Goal: Task Accomplishment & Management: Manage account settings

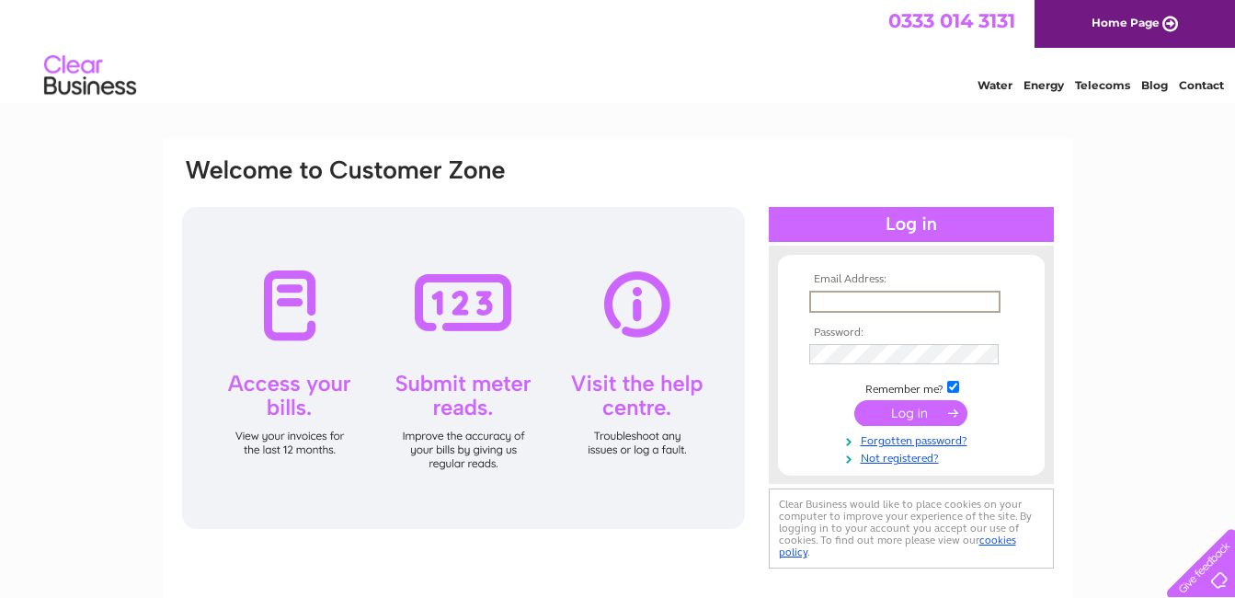
click at [897, 292] on input "text" at bounding box center [904, 302] width 191 height 22
type input "[PERSON_NAME][EMAIL_ADDRESS][DOMAIN_NAME]"
click at [893, 298] on input "[PERSON_NAME][EMAIL_ADDRESS][DOMAIN_NAME]" at bounding box center [904, 302] width 191 height 22
click at [854, 400] on input "submit" at bounding box center [910, 413] width 113 height 26
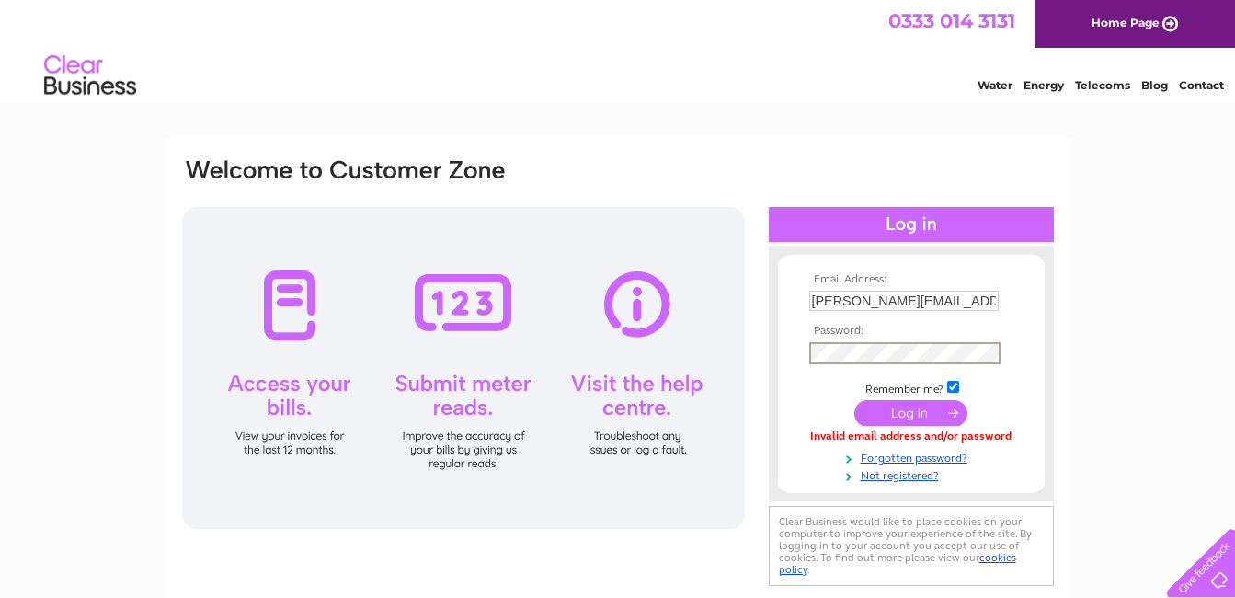
click at [788, 347] on form "Email Address: chris@saddlersden.co.uk Password:" at bounding box center [911, 378] width 267 height 210
click at [914, 417] on input "submit" at bounding box center [910, 413] width 113 height 26
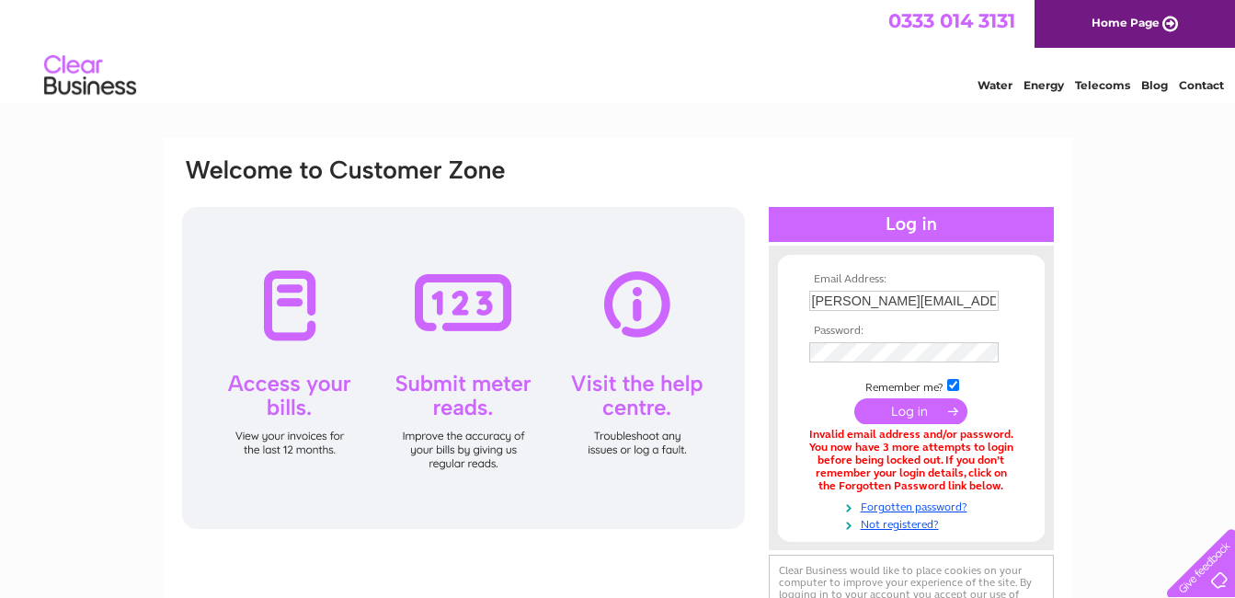
click at [881, 339] on td at bounding box center [911, 352] width 213 height 29
click at [915, 509] on link "Forgotten password?" at bounding box center [913, 507] width 209 height 17
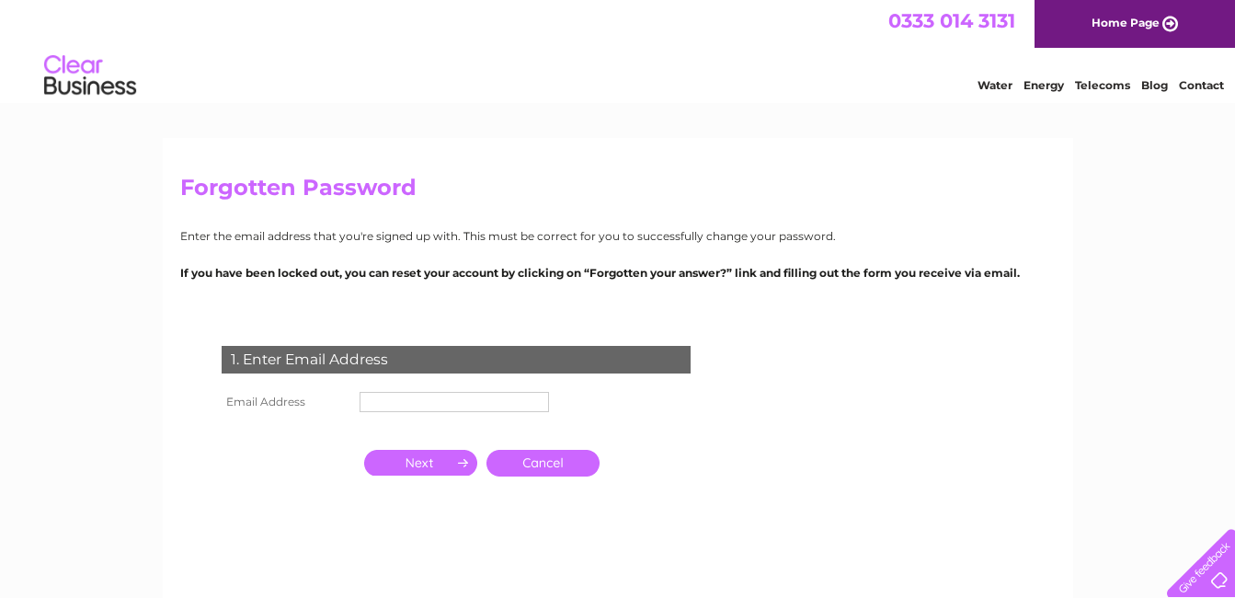
click at [387, 401] on input "text" at bounding box center [454, 402] width 189 height 20
type input "[PERSON_NAME][EMAIL_ADDRESS][DOMAIN_NAME]"
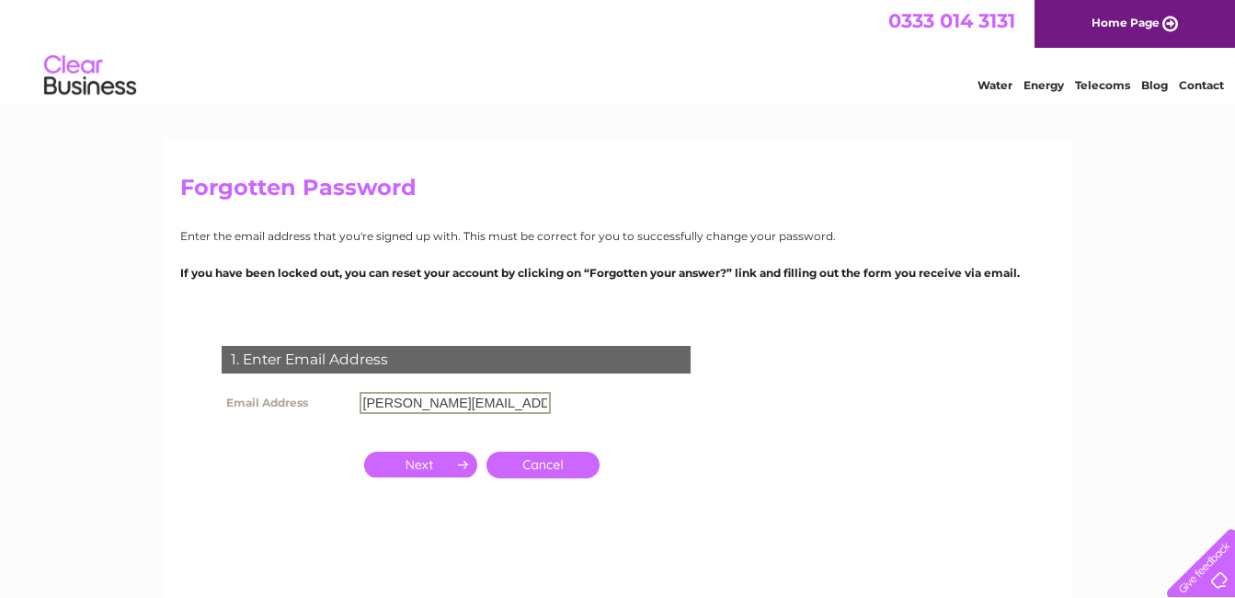
click at [414, 465] on input "button" at bounding box center [420, 465] width 113 height 26
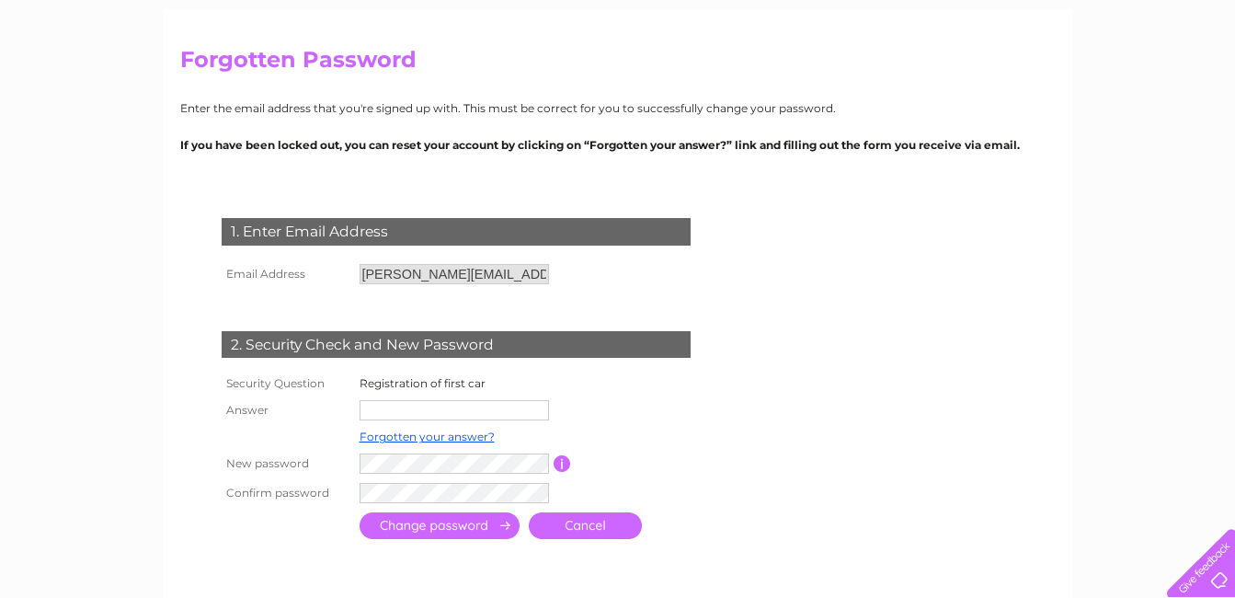
scroll to position [184, 0]
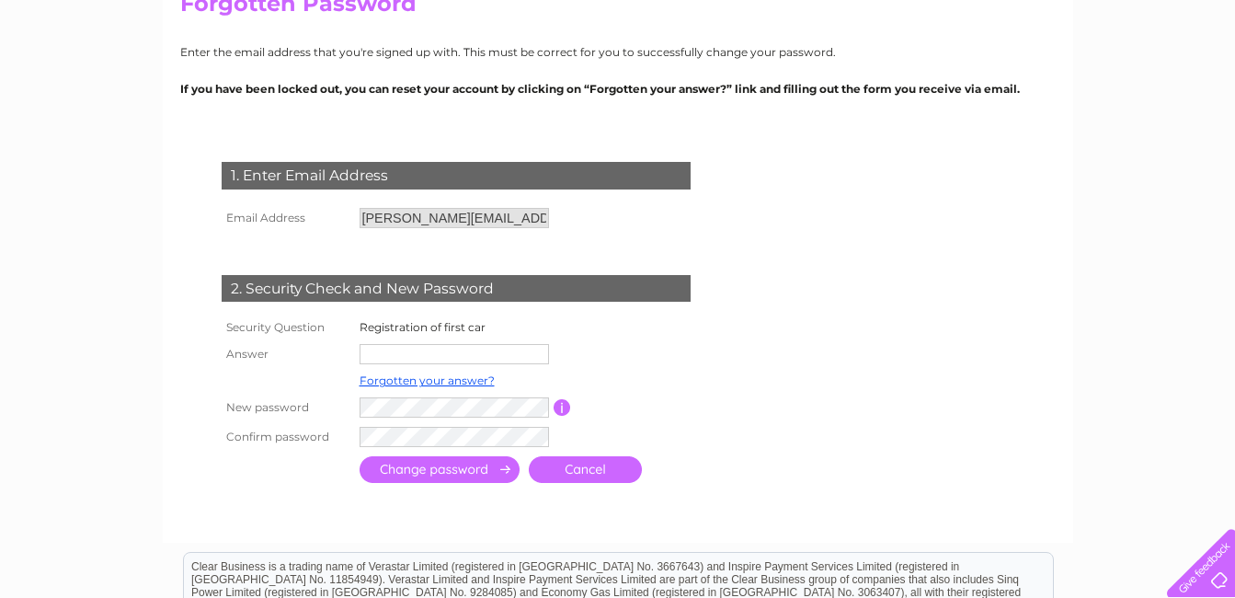
click at [418, 351] on input "text" at bounding box center [454, 354] width 189 height 20
type input "emf345j"
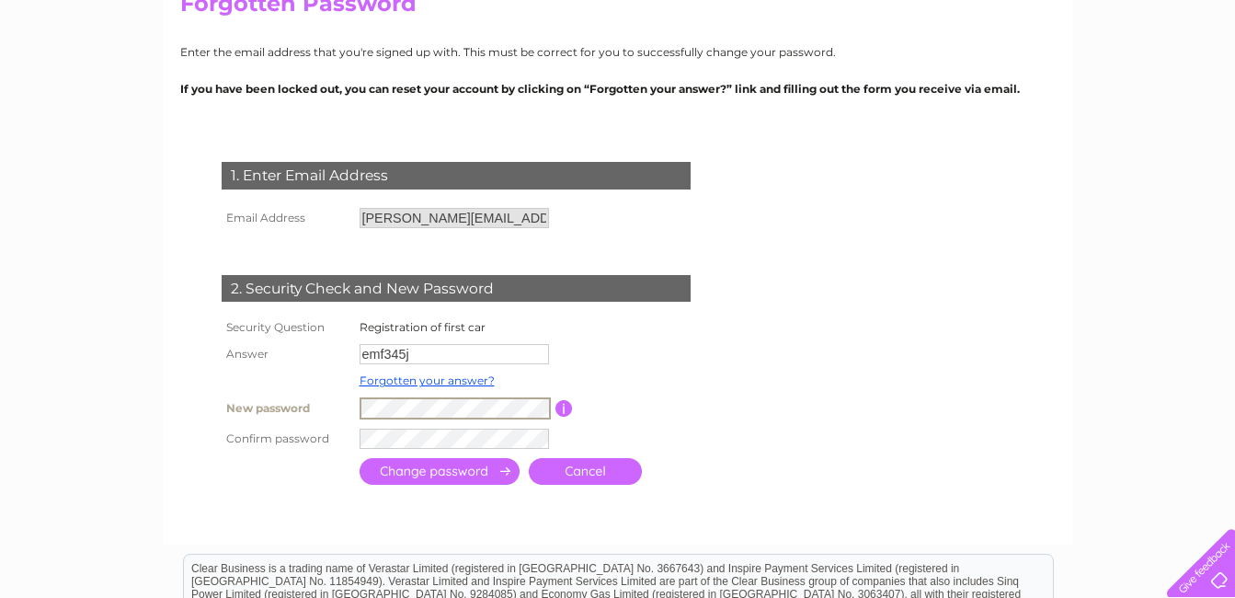
click at [564, 408] on input "button" at bounding box center [564, 408] width 17 height 17
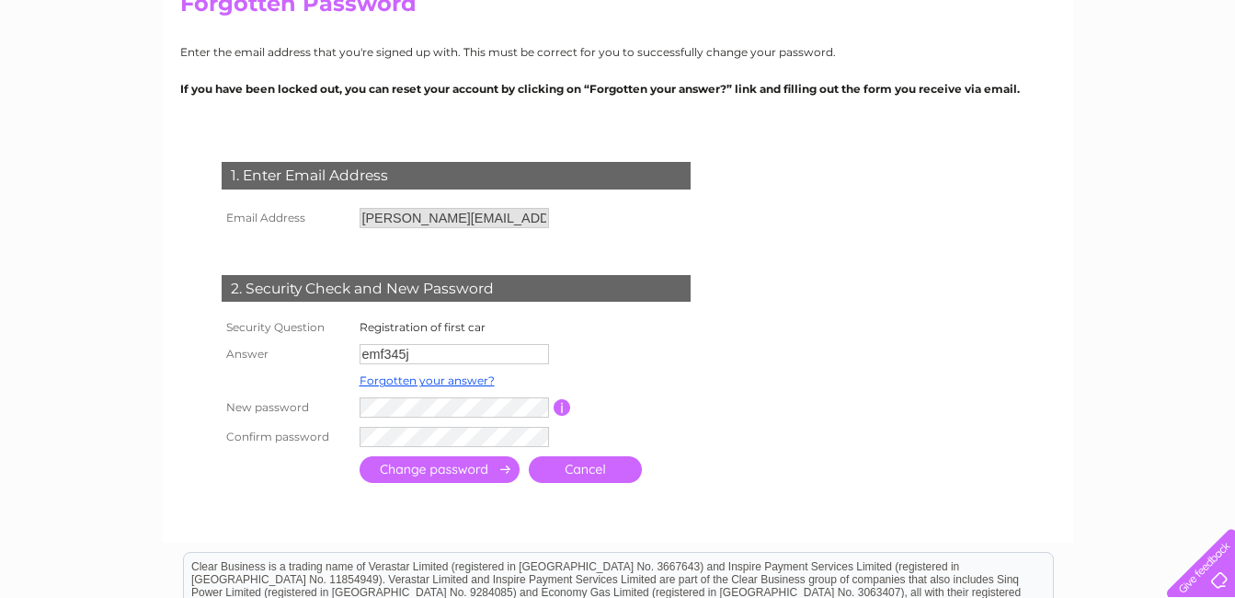
click at [465, 465] on input "submit" at bounding box center [440, 469] width 160 height 27
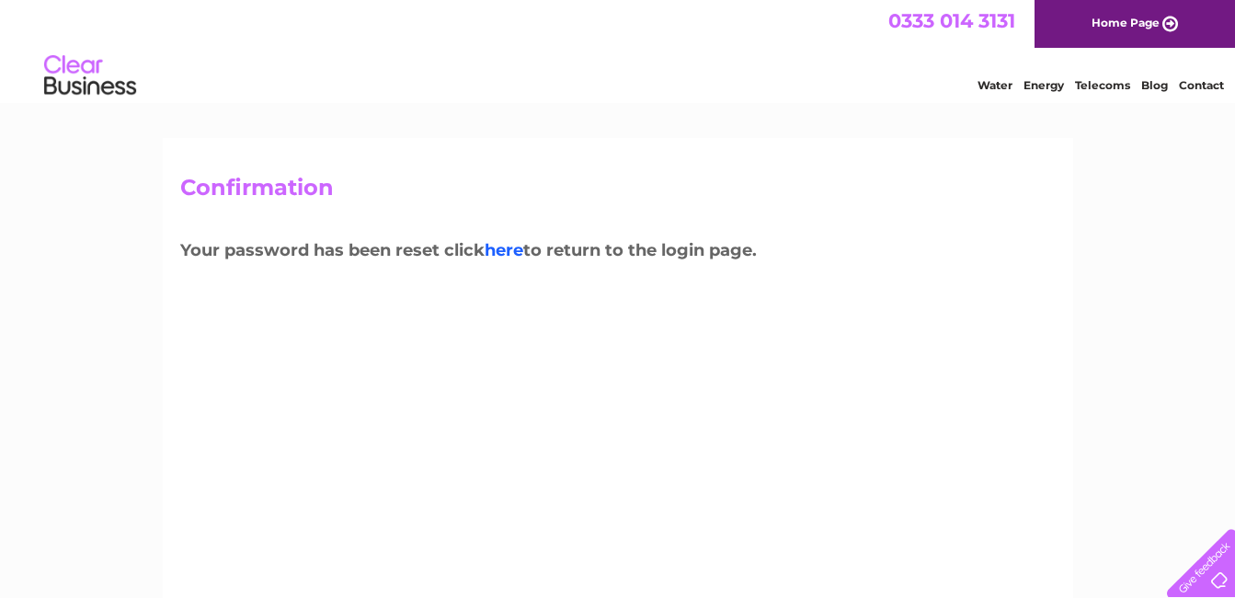
click at [510, 250] on link "here" at bounding box center [504, 250] width 39 height 20
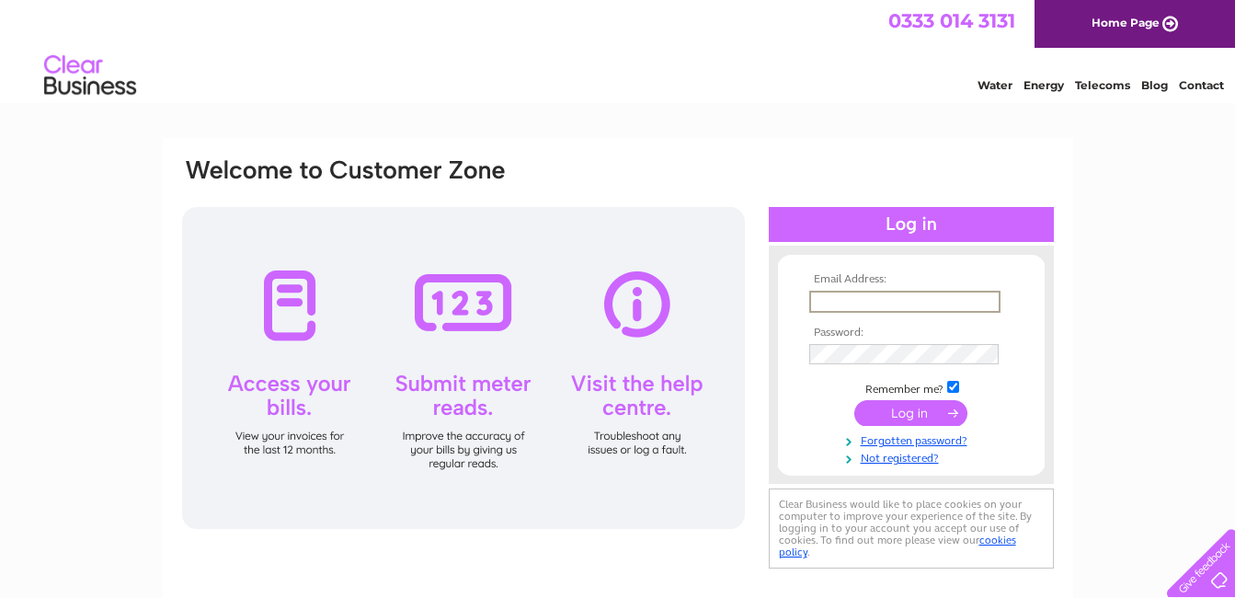
click at [880, 300] on input "text" at bounding box center [904, 302] width 191 height 22
type input "[PERSON_NAME][EMAIL_ADDRESS][DOMAIN_NAME]"
click at [920, 412] on input "submit" at bounding box center [910, 413] width 113 height 26
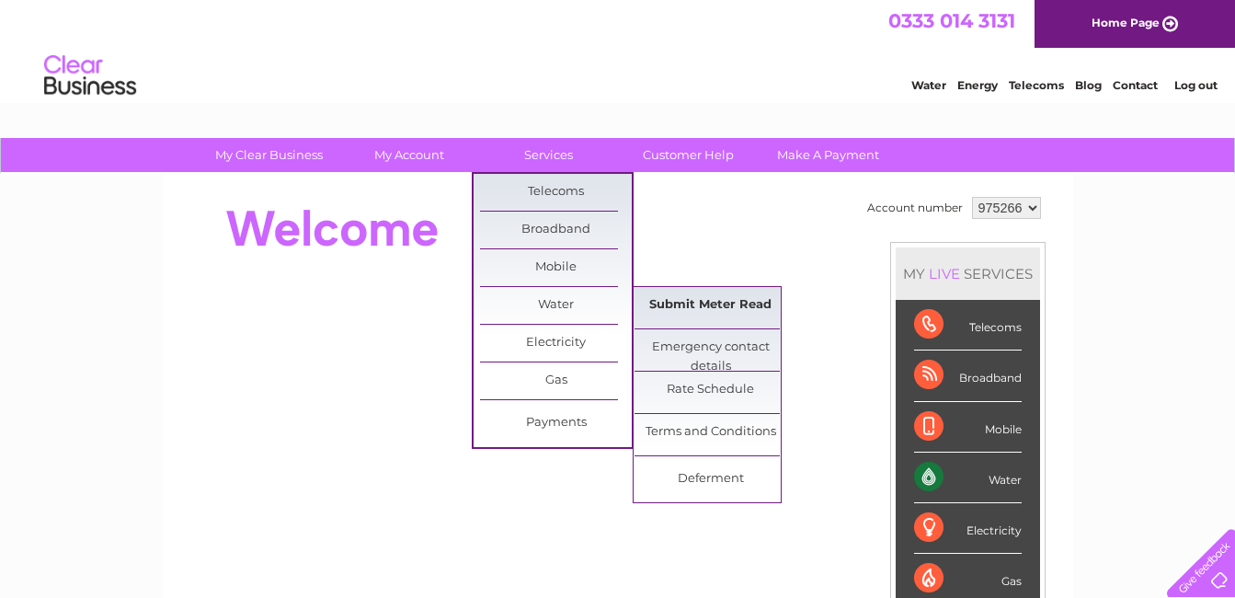
click at [722, 313] on link "Submit Meter Read" at bounding box center [711, 305] width 152 height 37
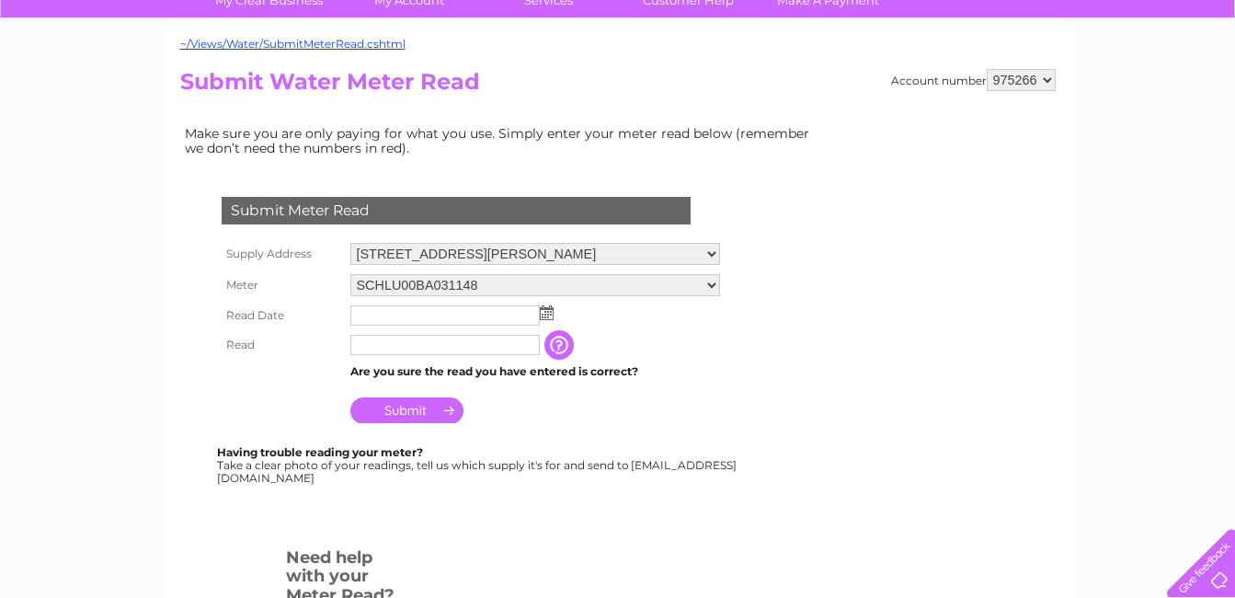
scroll to position [276, 0]
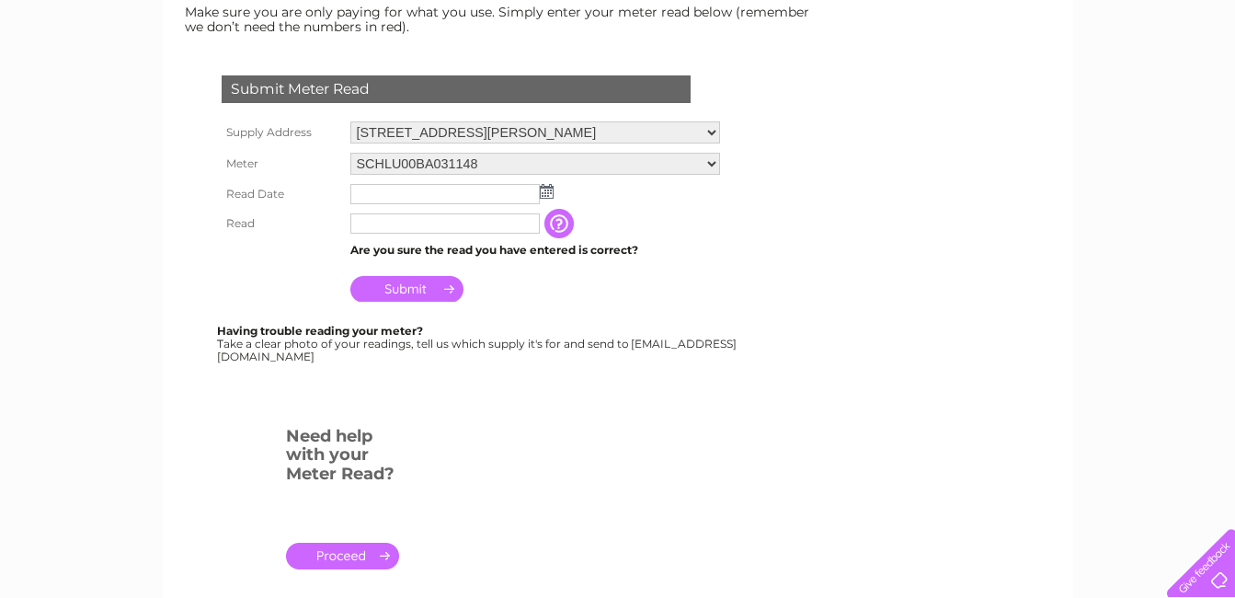
click at [546, 192] on img at bounding box center [547, 191] width 14 height 15
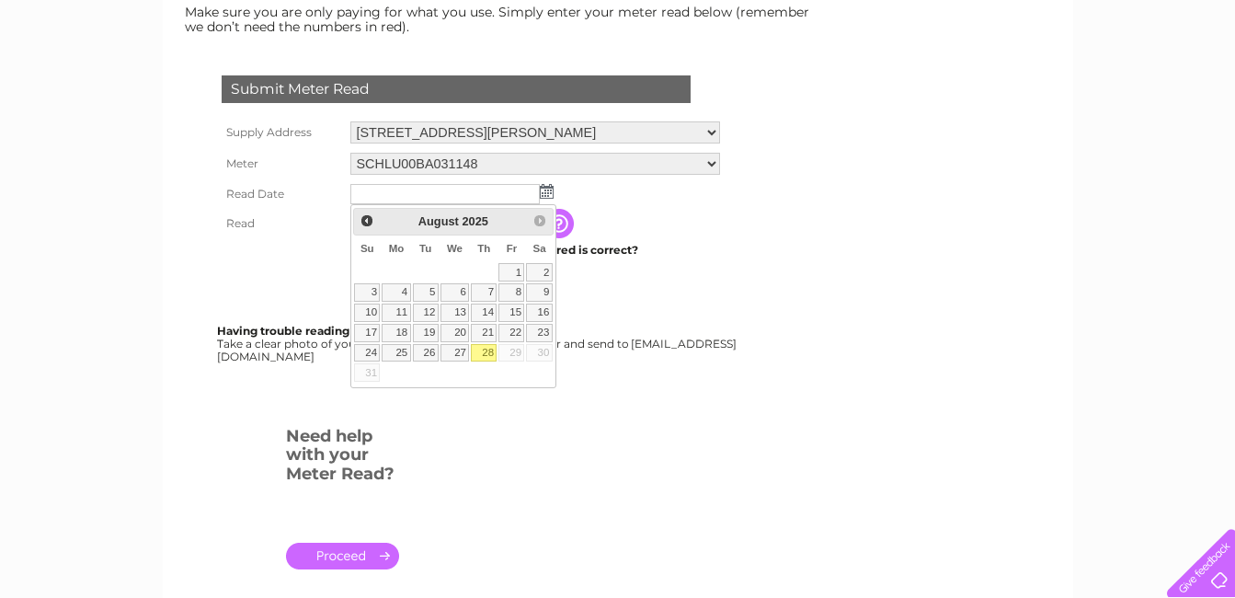
click at [484, 350] on link "28" at bounding box center [484, 353] width 26 height 18
type input "[DATE]"
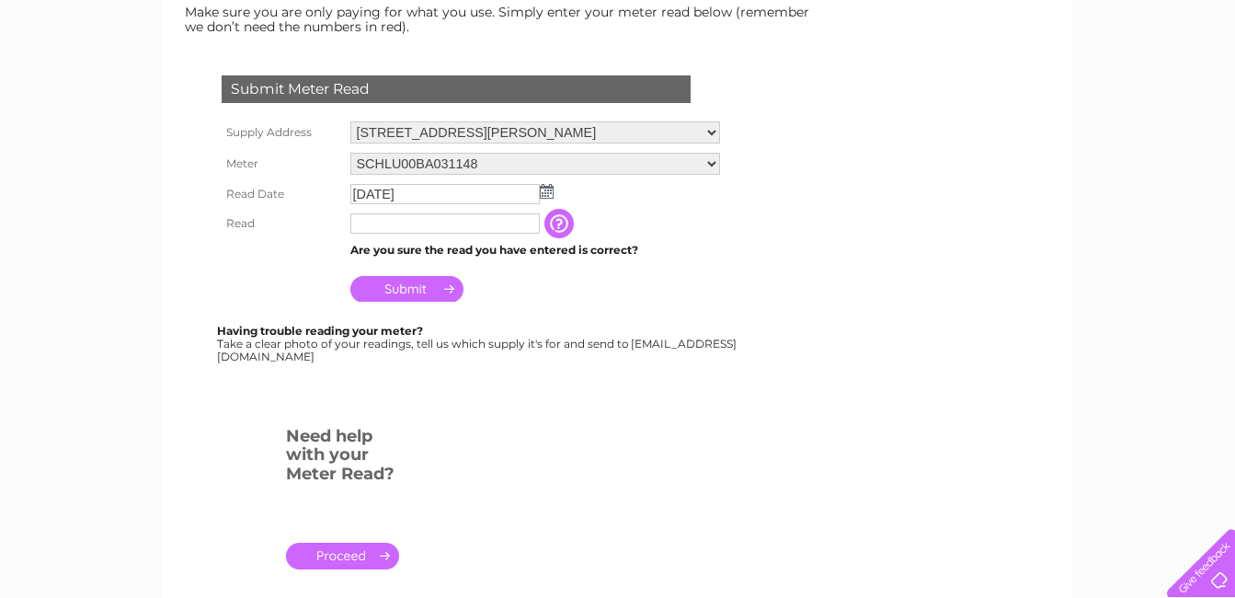
click at [425, 224] on input "text" at bounding box center [444, 223] width 189 height 20
click at [558, 225] on input "button" at bounding box center [562, 224] width 33 height 29
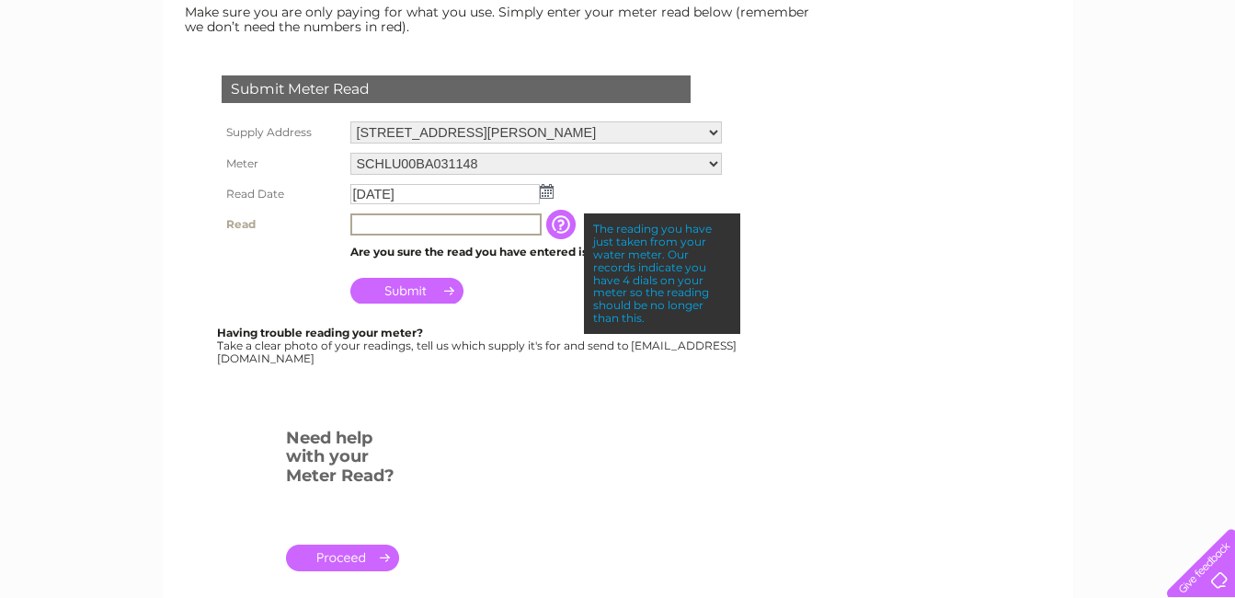
click at [402, 229] on input "text" at bounding box center [445, 224] width 191 height 22
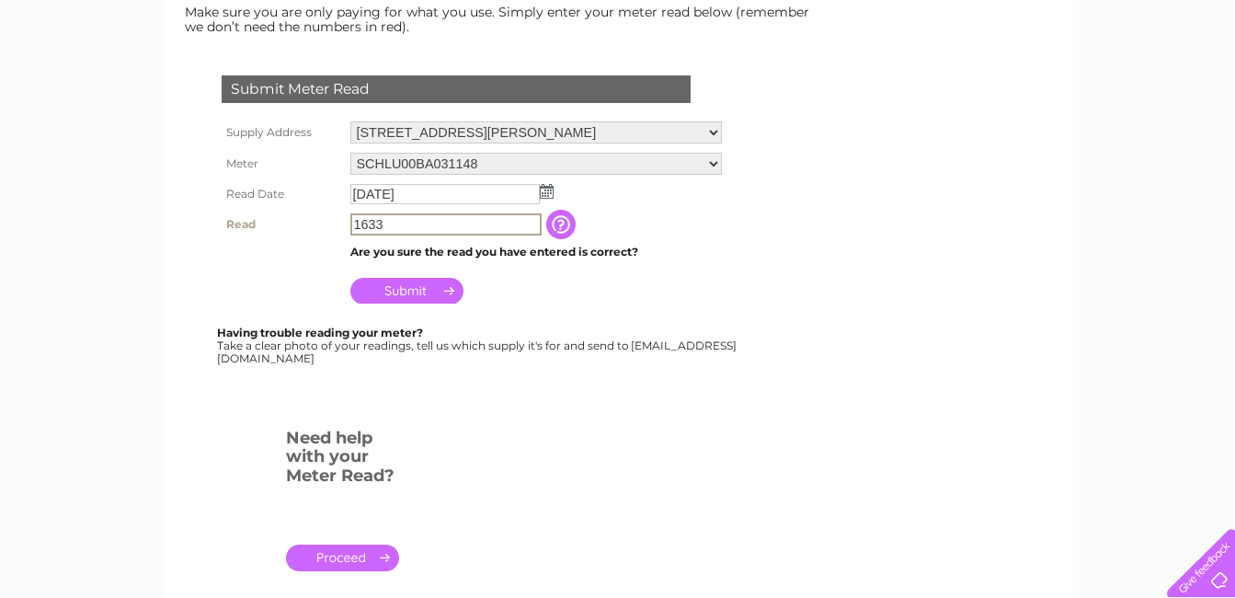
type input "1633"
click at [566, 226] on input "button" at bounding box center [561, 223] width 33 height 29
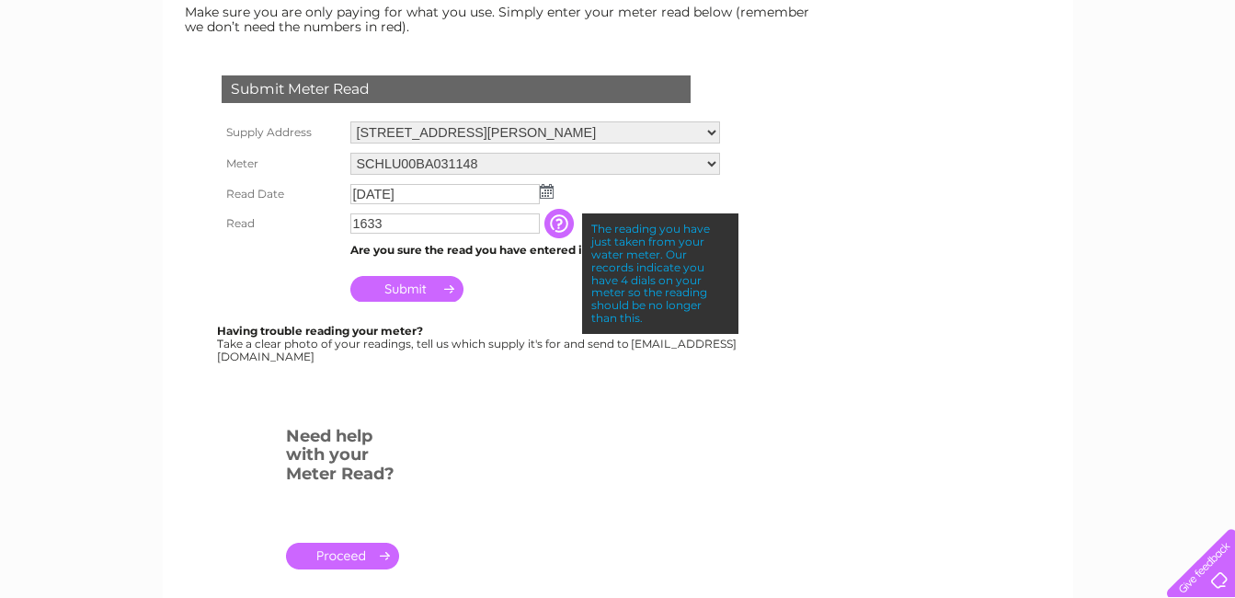
click at [394, 287] on input "Submit" at bounding box center [406, 289] width 113 height 26
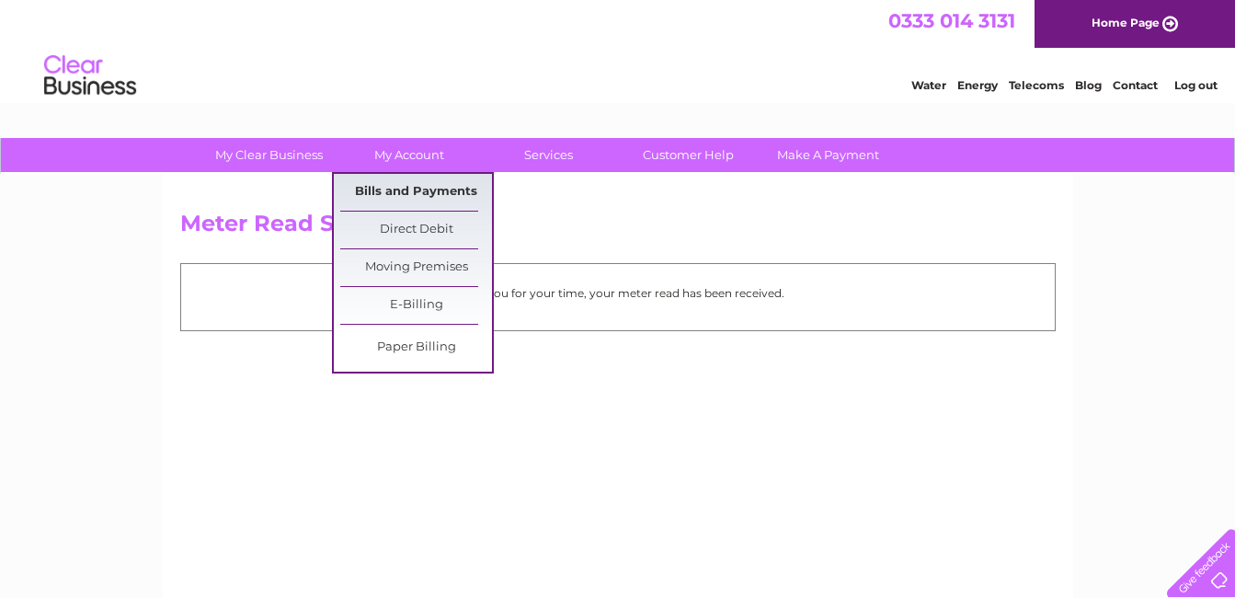
click at [412, 195] on link "Bills and Payments" at bounding box center [416, 192] width 152 height 37
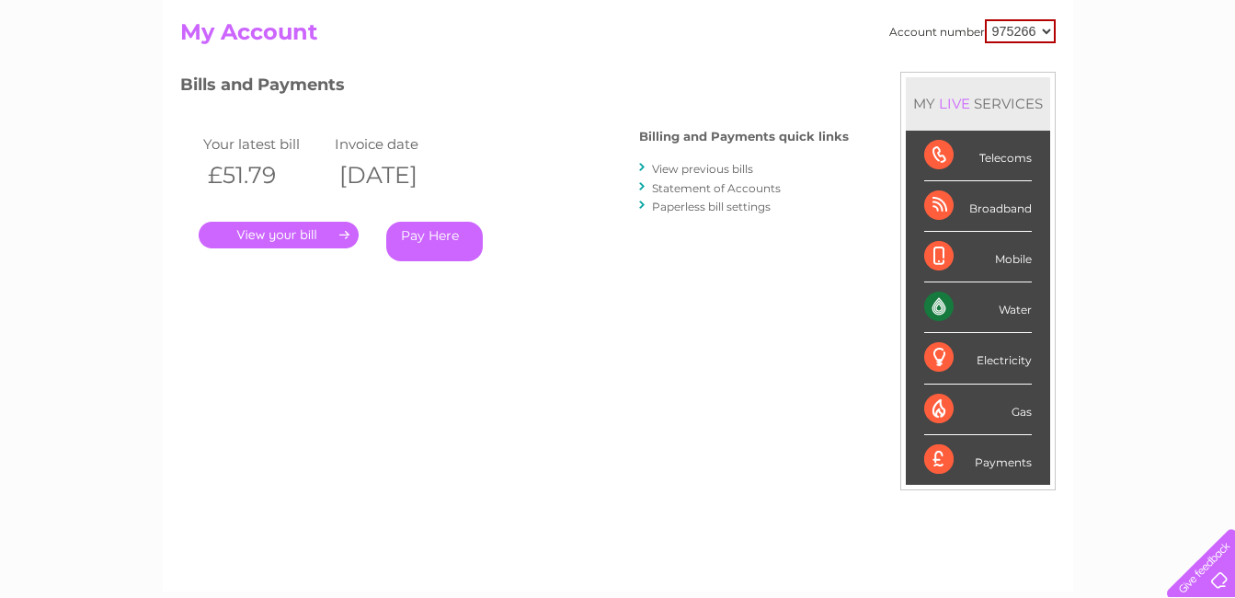
scroll to position [184, 0]
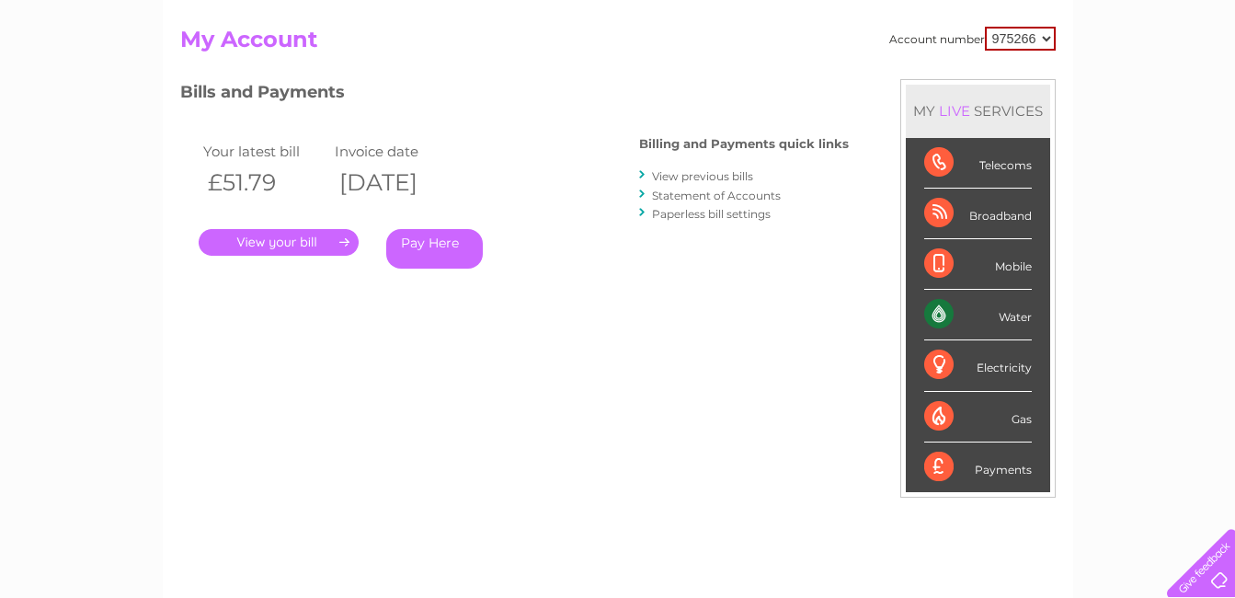
click at [306, 244] on link "." at bounding box center [279, 242] width 160 height 27
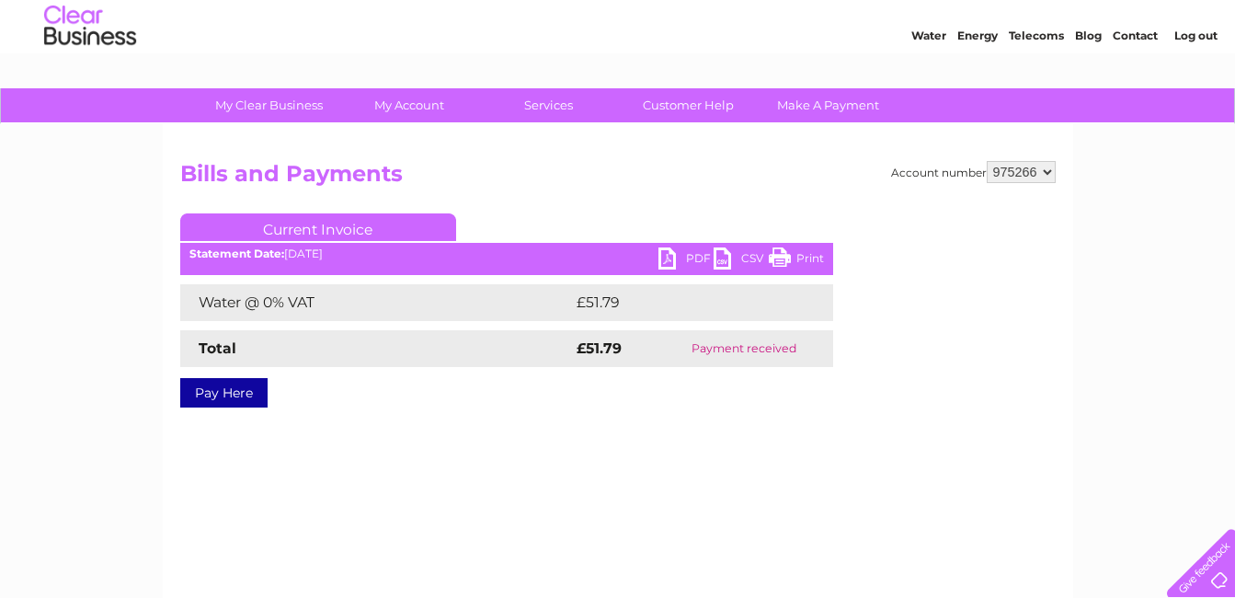
scroll to position [184, 0]
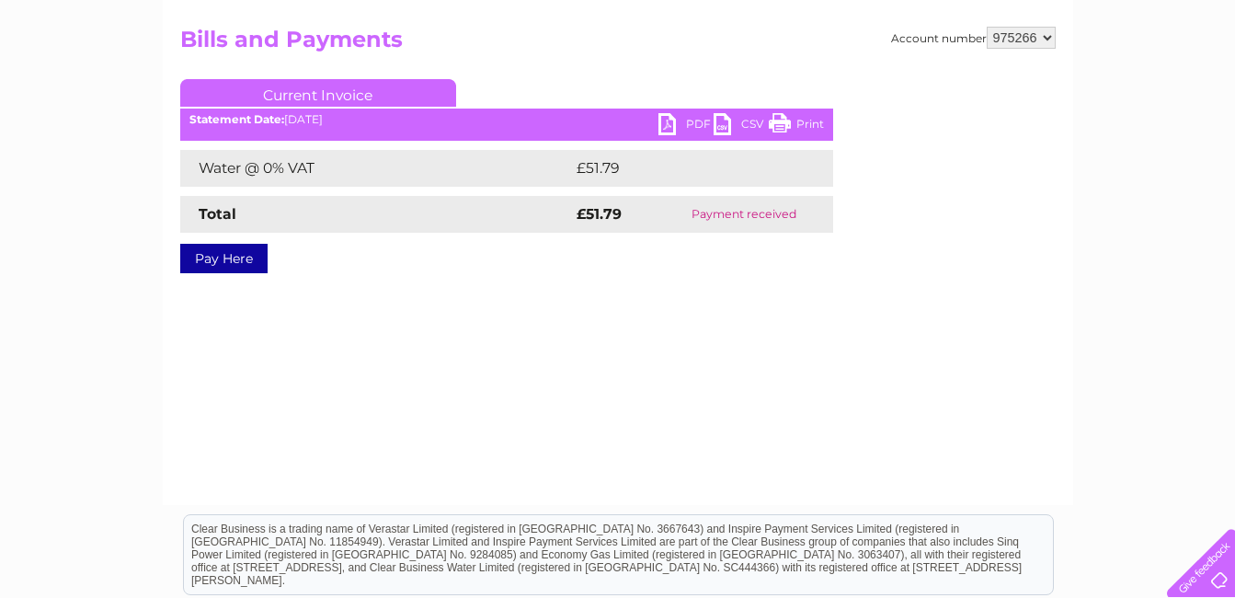
click at [696, 124] on link "PDF" at bounding box center [686, 126] width 55 height 27
